Goal: Information Seeking & Learning: Learn about a topic

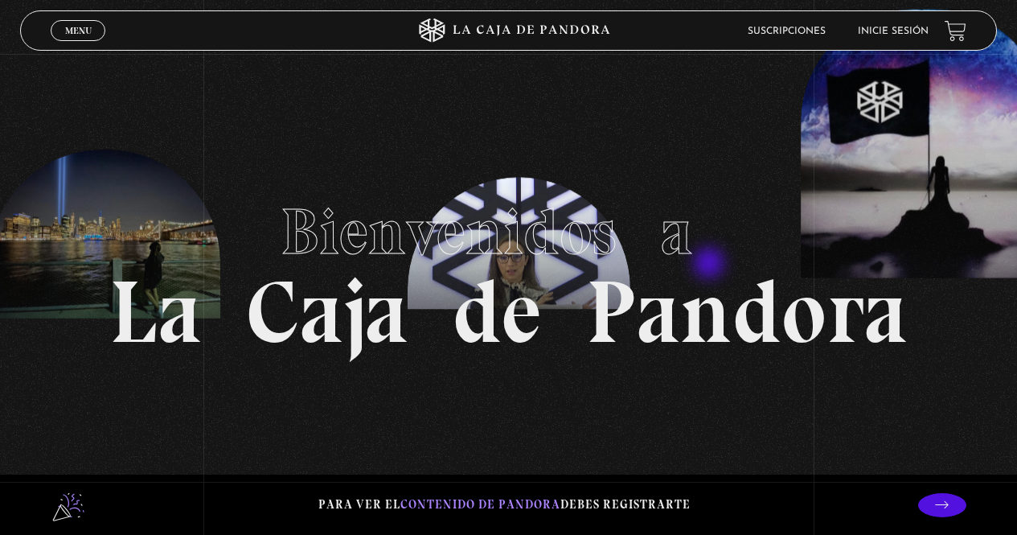
scroll to position [322, 0]
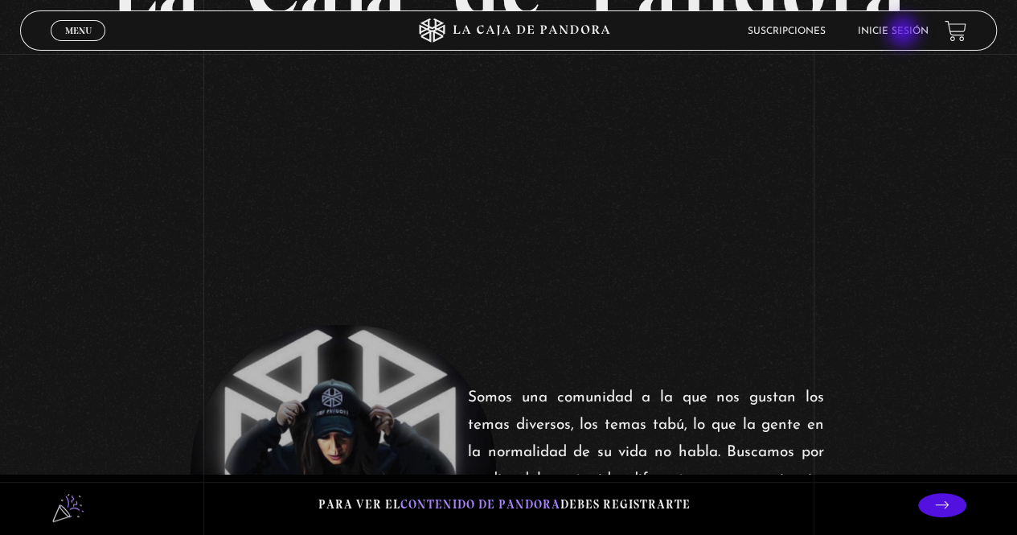
click at [905, 33] on link "Inicie sesión" at bounding box center [893, 32] width 71 height 10
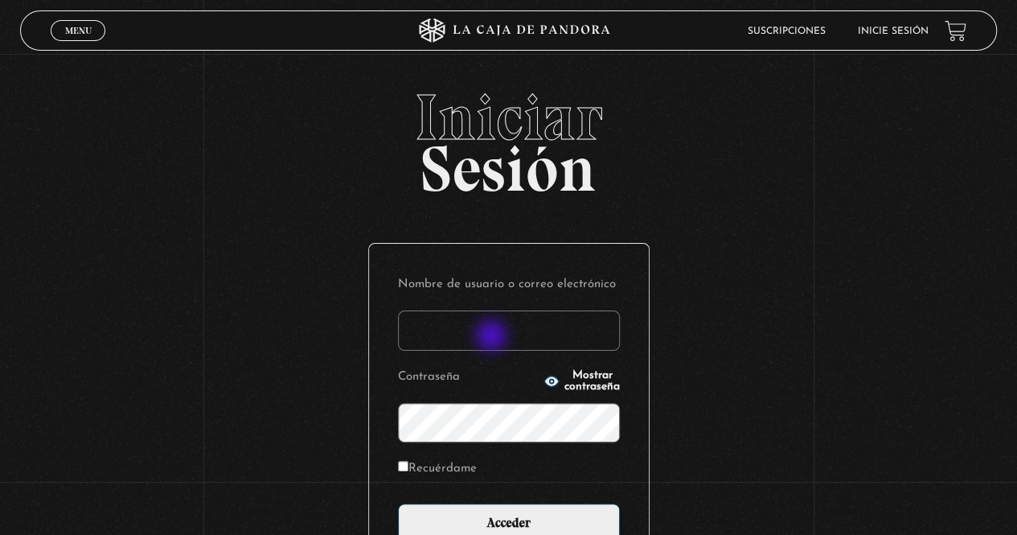
click at [493, 337] on input "Nombre de usuario o correo electrónico" at bounding box center [509, 330] width 222 height 40
type input "marimar.camacho@hotmail.com"
click at [398, 503] on input "Acceder" at bounding box center [509, 523] width 222 height 40
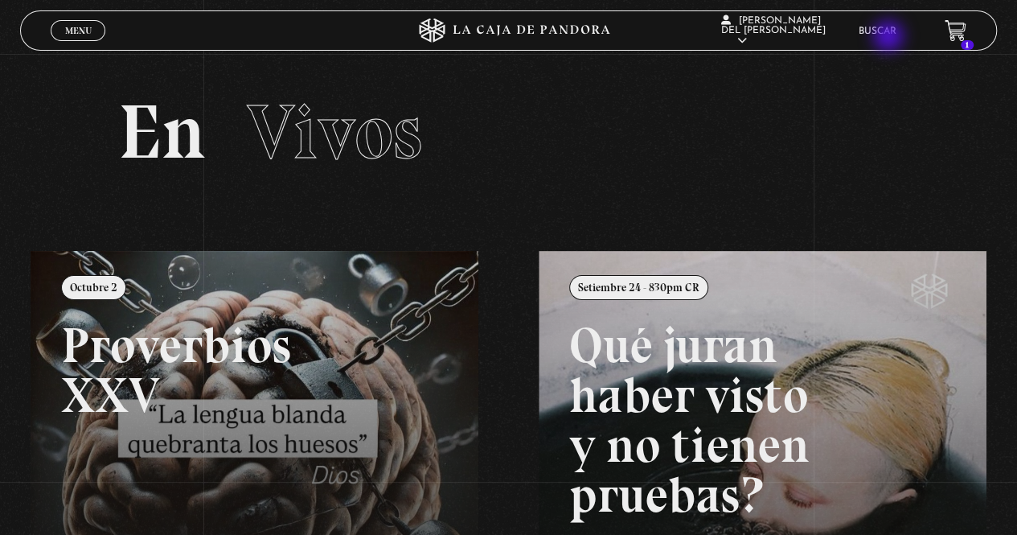
click at [890, 38] on li "Buscar" at bounding box center [878, 30] width 38 height 25
click at [887, 30] on link "Buscar" at bounding box center [878, 32] width 38 height 10
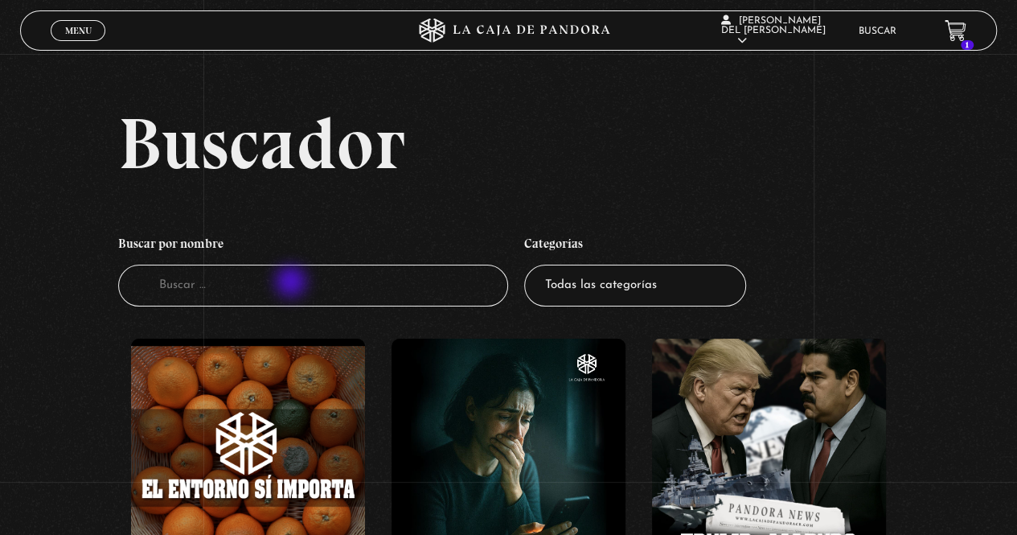
click at [293, 283] on input "Buscador" at bounding box center [313, 286] width 391 height 43
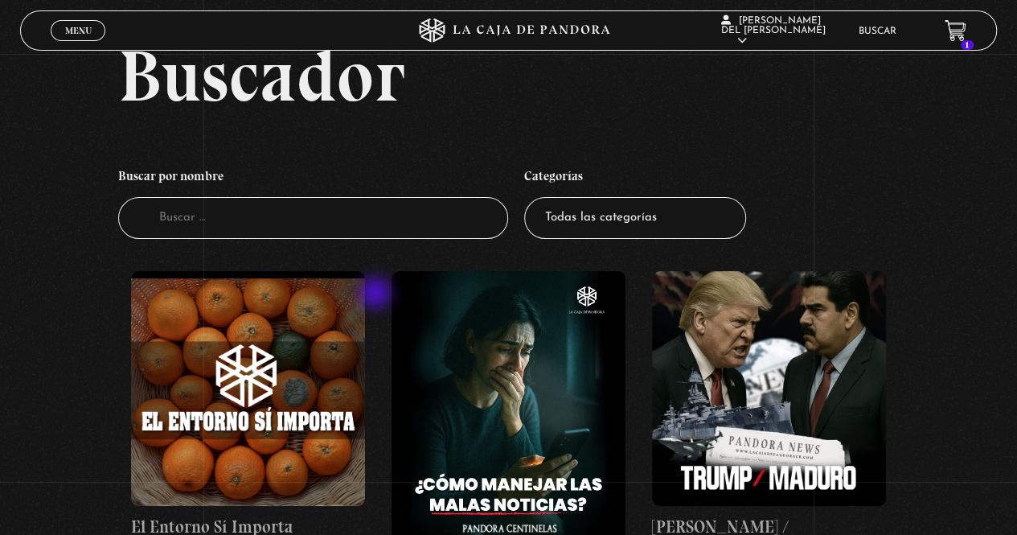
scroll to position [161, 0]
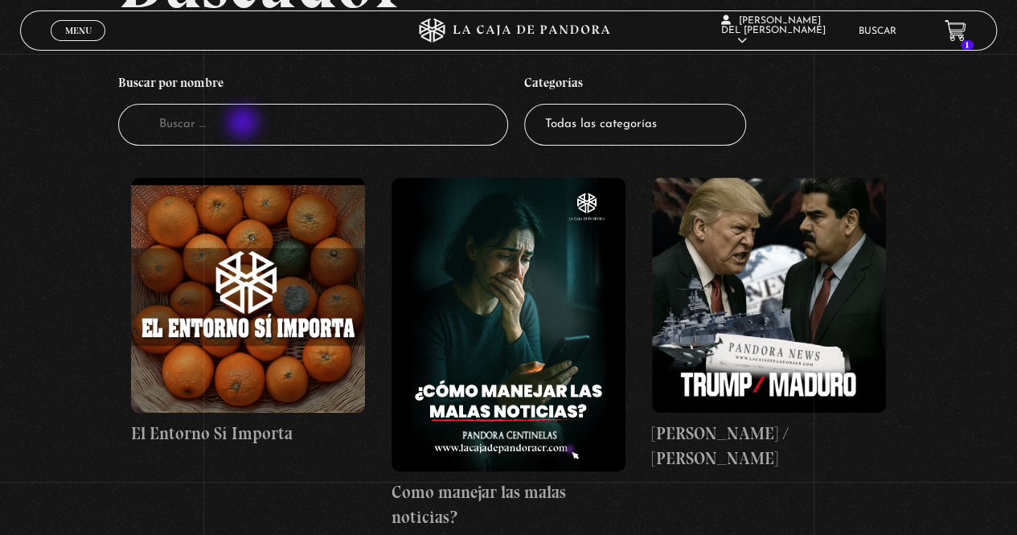
click at [244, 124] on input "Buscador" at bounding box center [313, 125] width 391 height 43
type input "como leer la [DEMOGRAPHIC_DATA]"
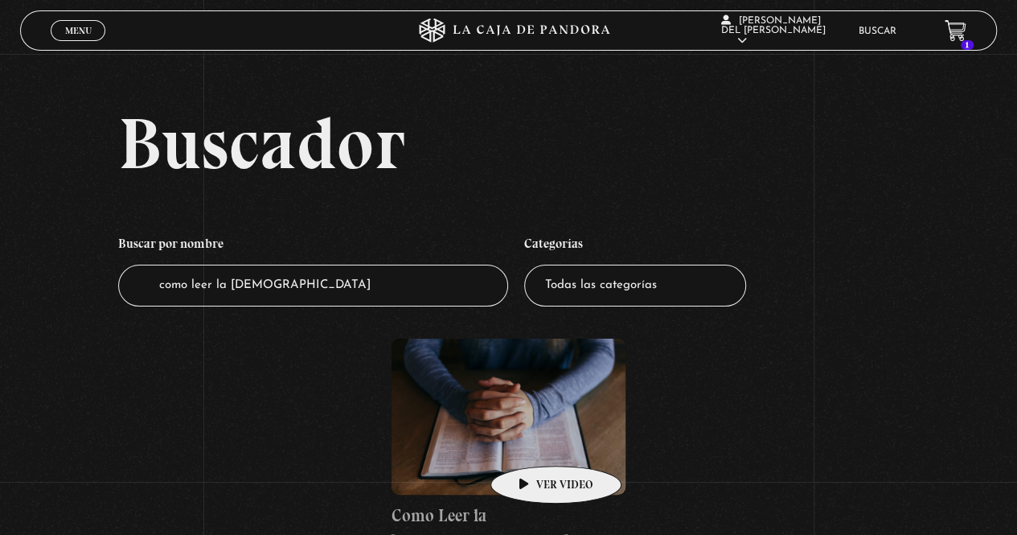
click at [531, 441] on figure at bounding box center [509, 417] width 234 height 156
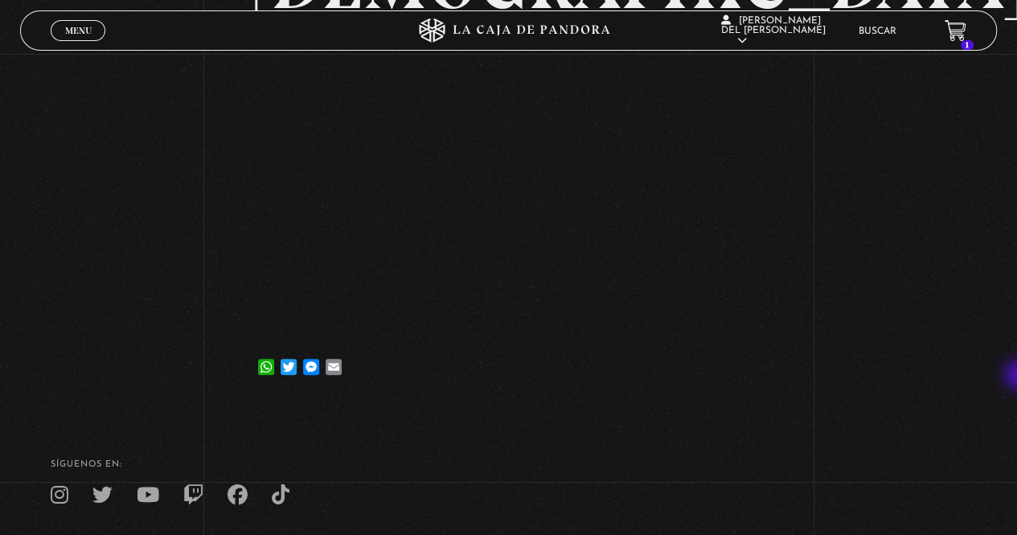
scroll to position [265, 0]
